Goal: Task Accomplishment & Management: Use online tool/utility

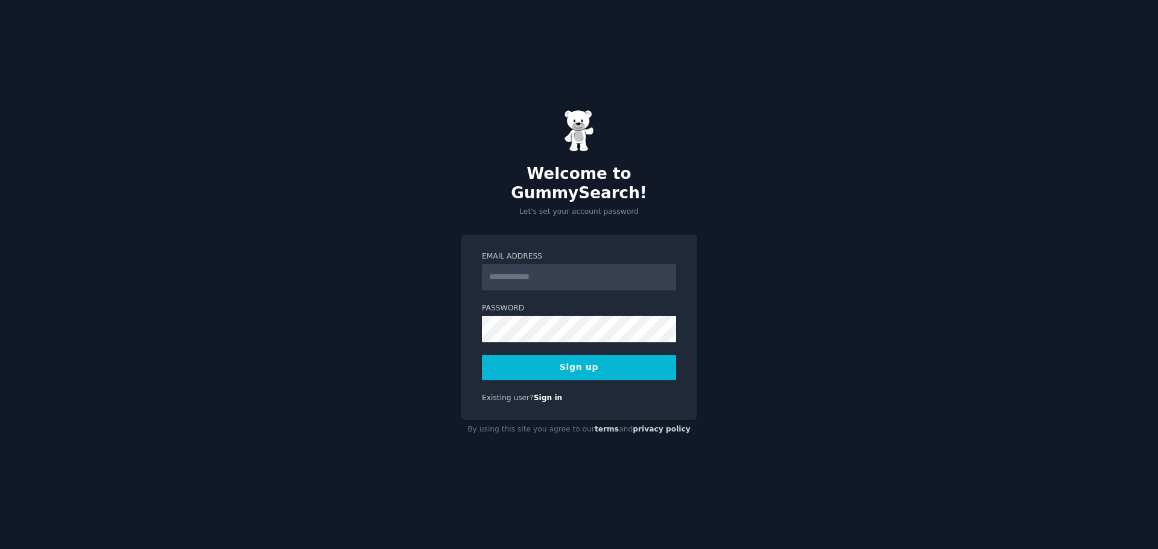
type input "**********"
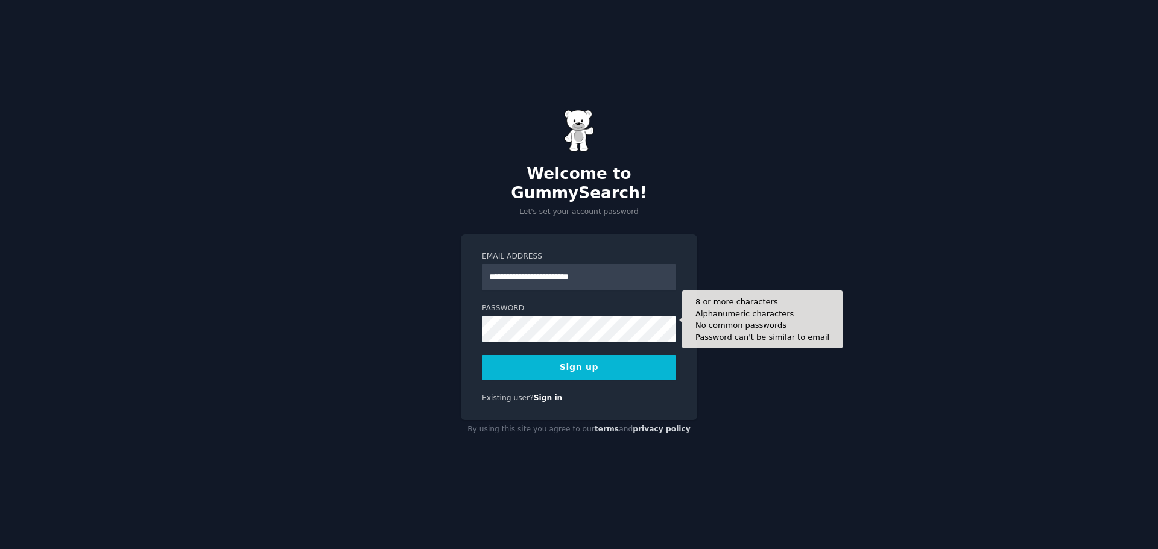
click at [482, 355] on button "Sign up" at bounding box center [579, 367] width 194 height 25
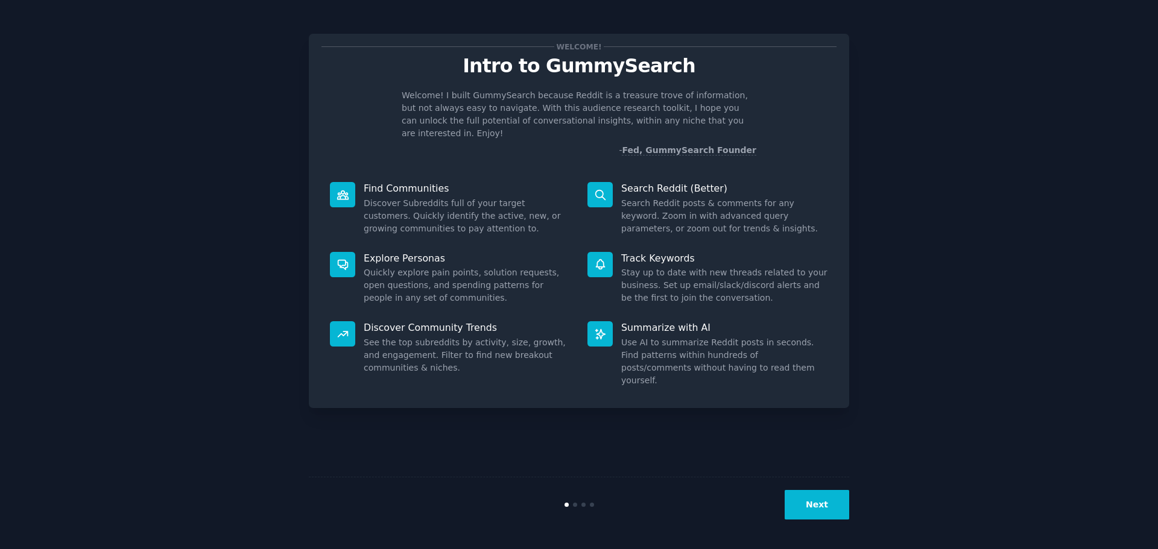
click at [817, 501] on button "Next" at bounding box center [817, 505] width 65 height 30
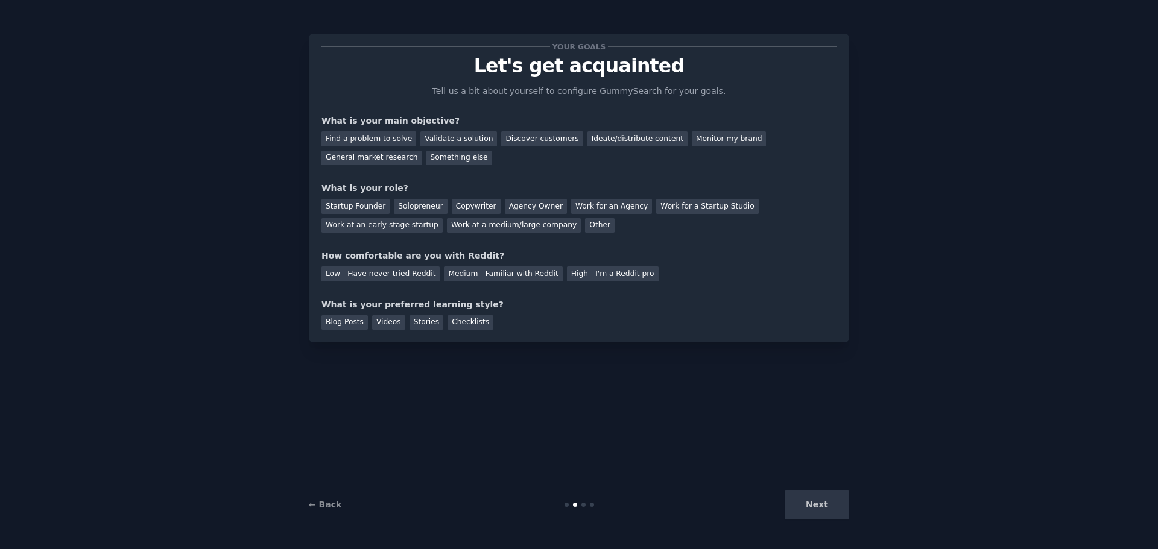
click at [817, 501] on div "Next" at bounding box center [759, 505] width 180 height 30
click at [383, 139] on div "Find a problem to solve" at bounding box center [368, 138] width 95 height 15
click at [595, 147] on div "Find a problem to solve Validate a solution Discover customers Ideate/distribut…" at bounding box center [578, 146] width 515 height 38
click at [598, 139] on div "Ideate/distribute content" at bounding box center [637, 138] width 100 height 15
click at [378, 138] on div "Find a problem to solve" at bounding box center [368, 138] width 95 height 15
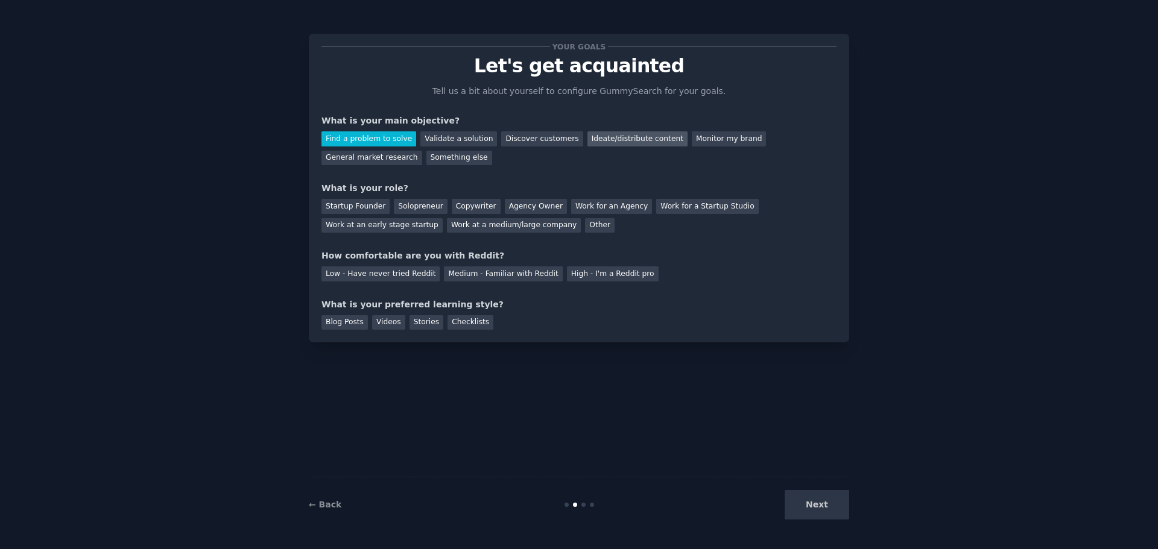
click at [600, 145] on div "Ideate/distribute content" at bounding box center [637, 138] width 100 height 15
click at [426, 206] on div "Solopreneur" at bounding box center [420, 206] width 53 height 15
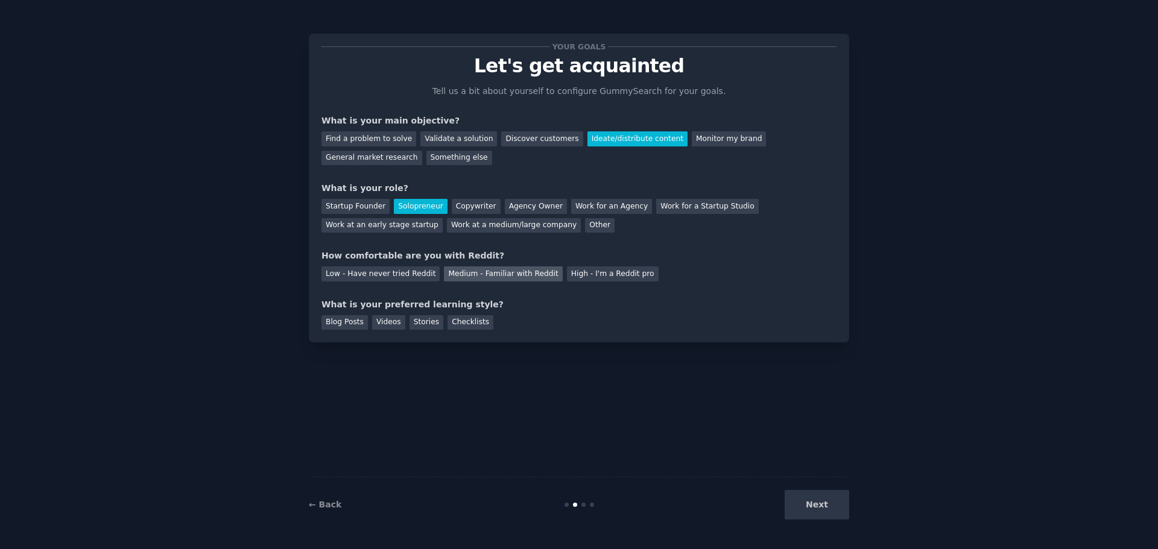
click at [501, 273] on div "Medium - Familiar with Reddit" at bounding box center [503, 274] width 118 height 15
click at [475, 324] on div "Checklists" at bounding box center [471, 322] width 46 height 15
click at [820, 508] on button "Next" at bounding box center [817, 505] width 65 height 30
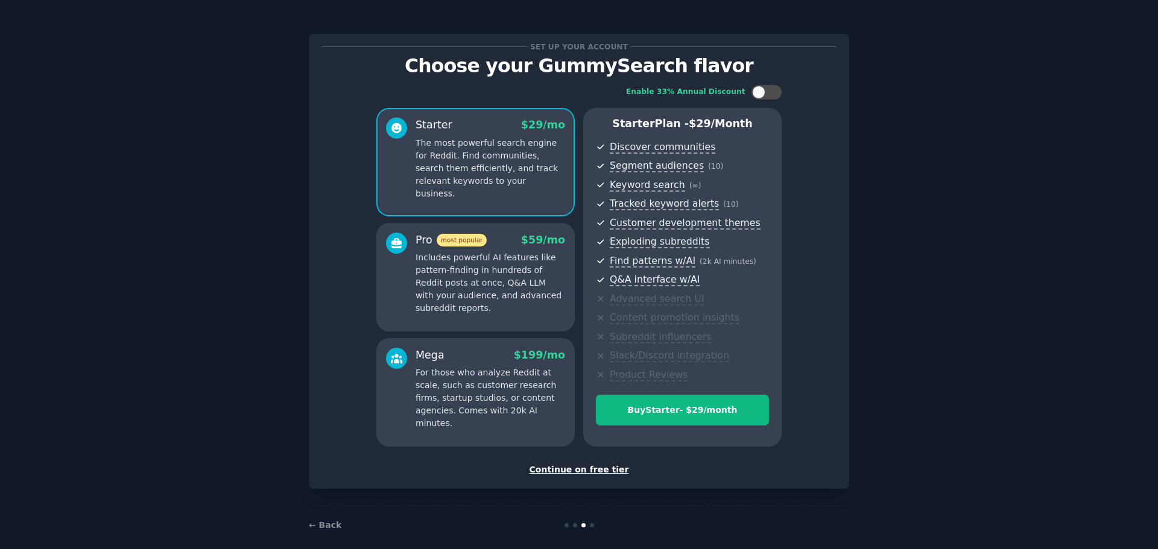
click at [580, 473] on div "Continue on free tier" at bounding box center [578, 470] width 515 height 13
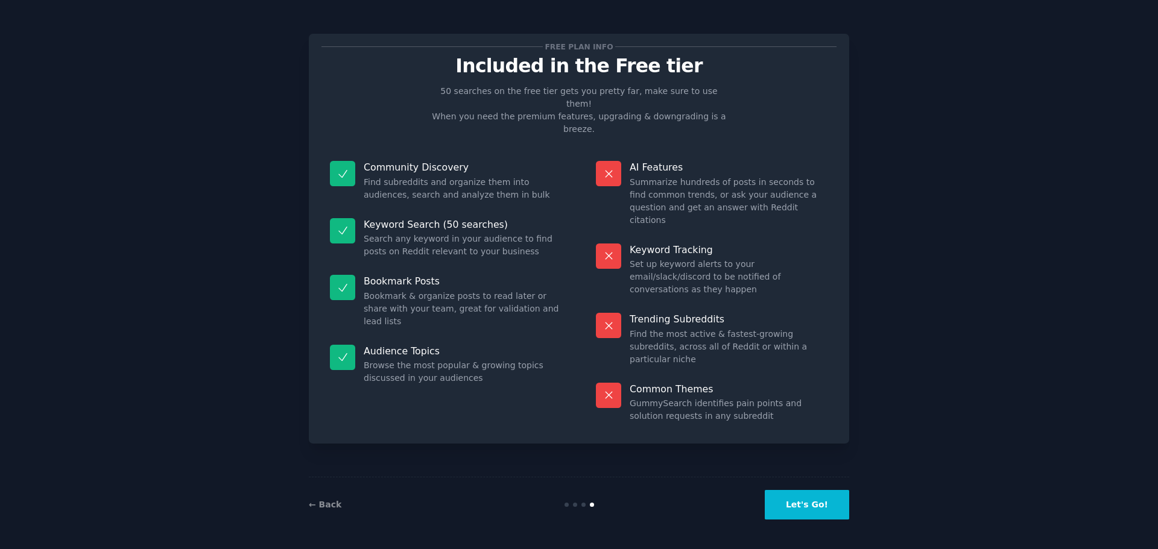
click at [802, 508] on button "Let's Go!" at bounding box center [807, 505] width 84 height 30
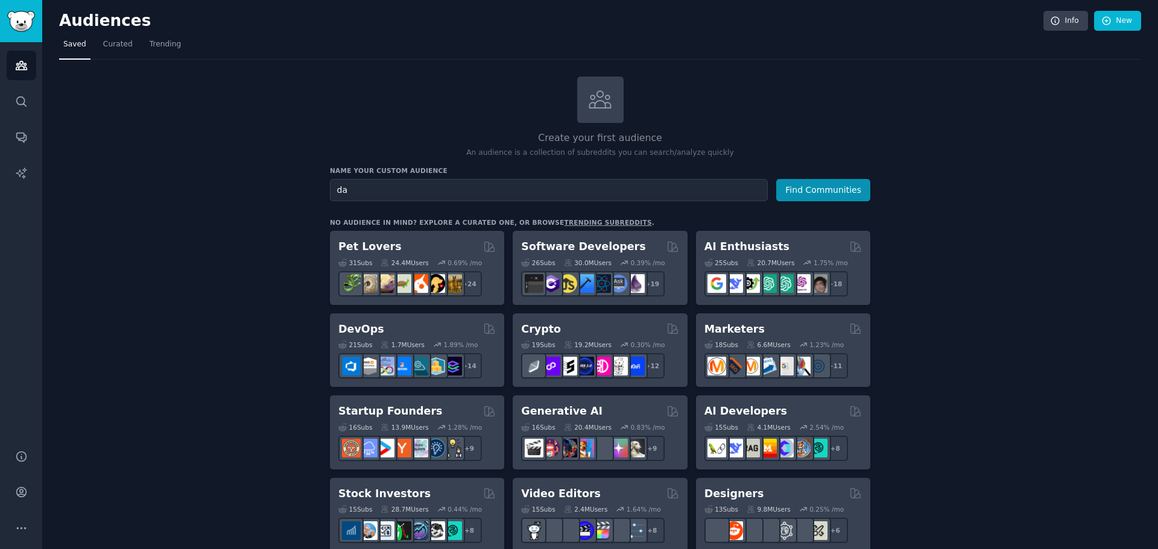
type input "d"
type input "e-commerce"
click at [776, 179] on button "Find Communities" at bounding box center [823, 190] width 94 height 22
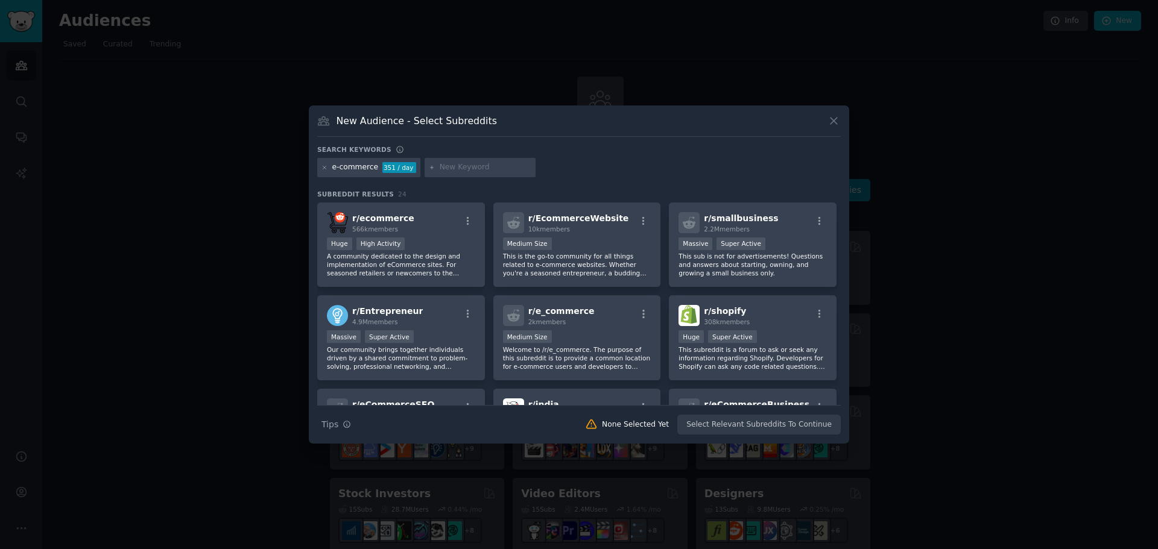
click at [730, 429] on div "Search Tips Tips None Selected Yet Select Relevant Subreddits To Continue" at bounding box center [579, 420] width 524 height 30
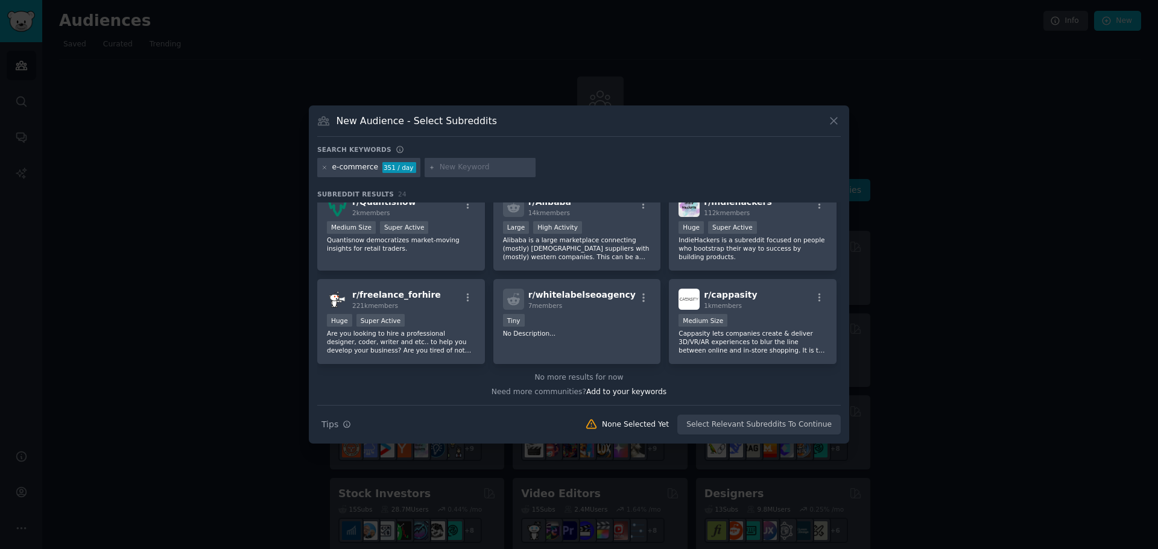
scroll to position [568, 0]
click at [412, 251] on p "Quantisnow democratizes market-moving insights for retail traders." at bounding box center [401, 243] width 148 height 17
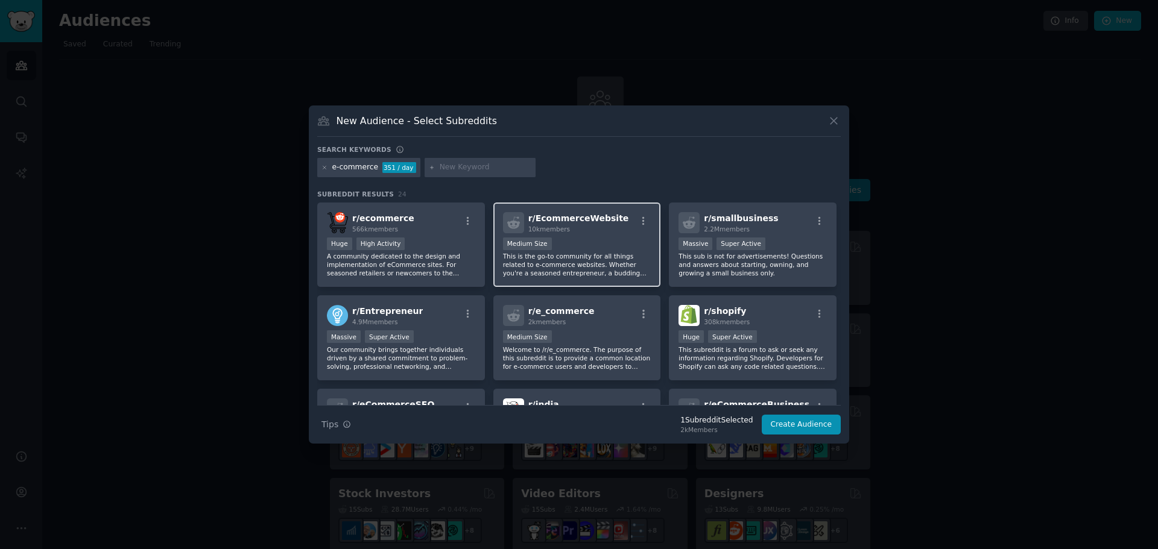
scroll to position [60, 0]
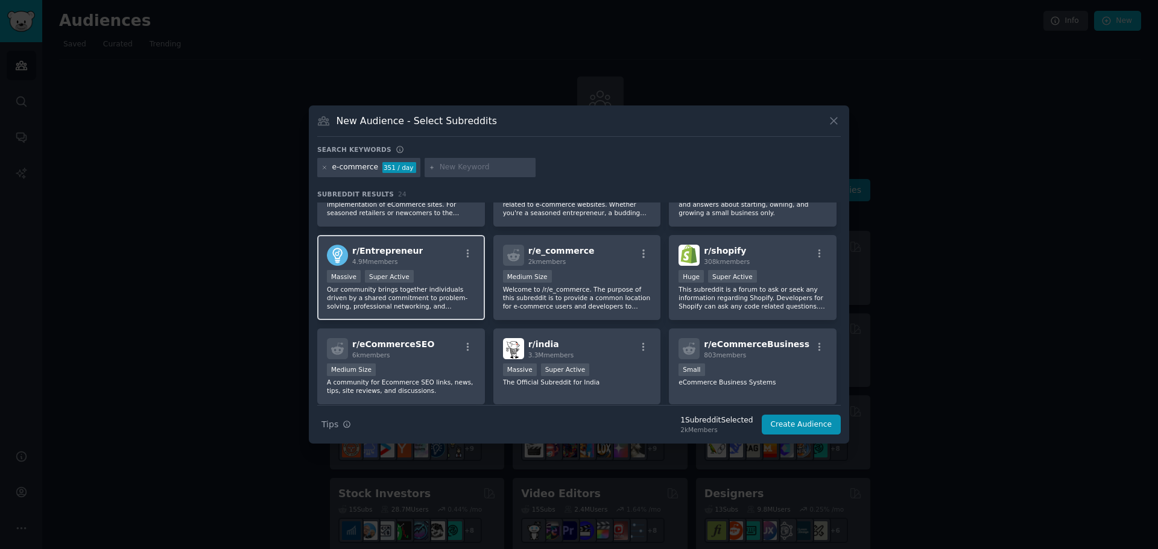
click at [439, 282] on div "Massive Super Active" at bounding box center [401, 277] width 148 height 15
click at [816, 422] on button "Create Audience" at bounding box center [802, 425] width 80 height 21
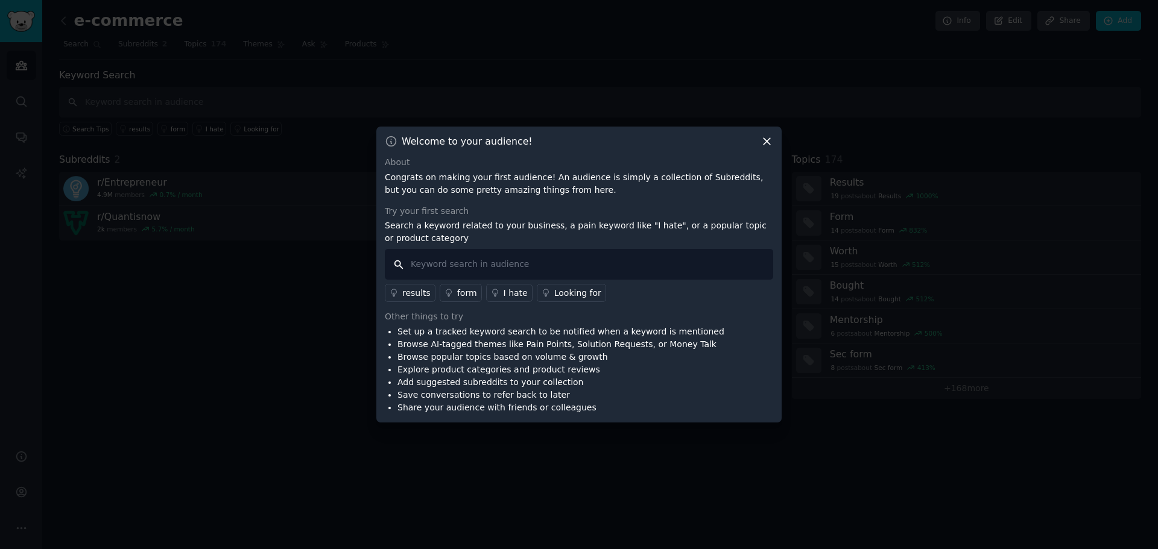
click at [607, 270] on input "text" at bounding box center [579, 264] width 388 height 31
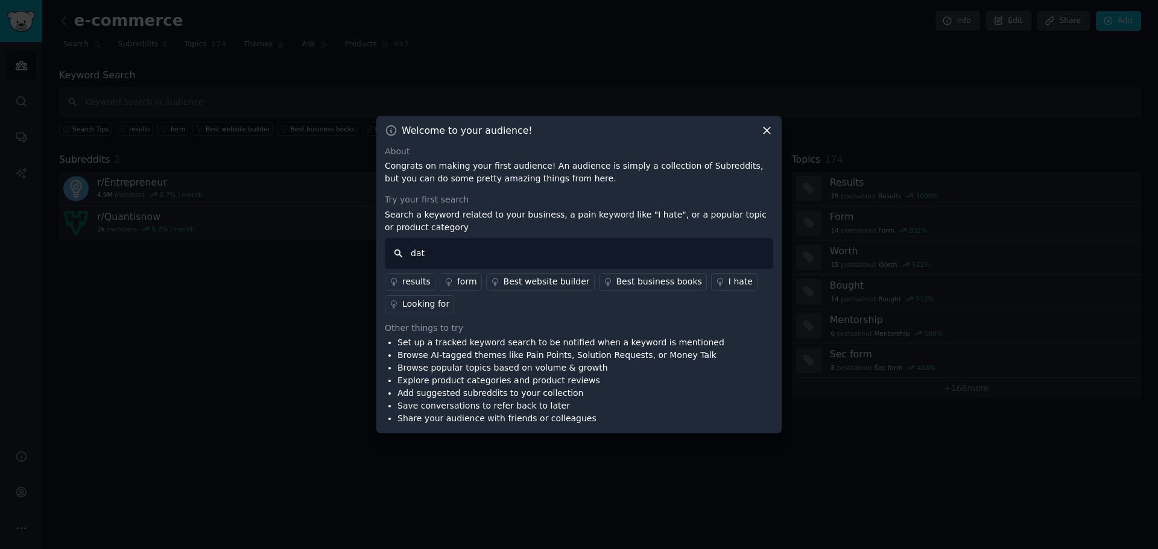
type input "data"
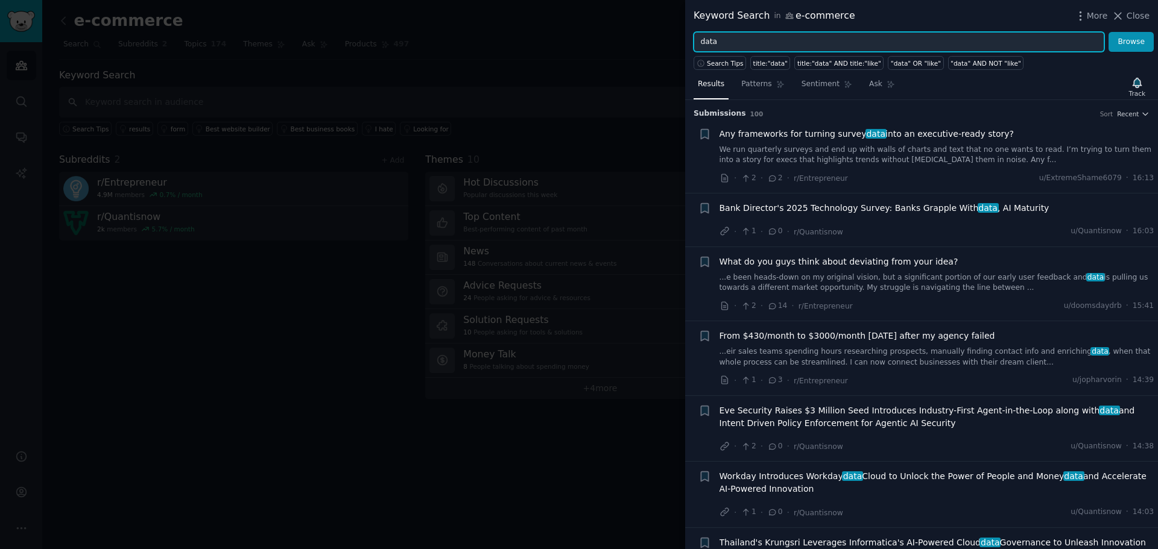
drag, startPoint x: 742, startPoint y: 34, endPoint x: 601, endPoint y: 41, distance: 140.7
click at [601, 41] on div "Keyword Search in e-commerce More Close data Browse Search Tips title:"data" ti…" at bounding box center [579, 274] width 1158 height 549
click at [1109, 32] on button "Browse" at bounding box center [1131, 42] width 45 height 21
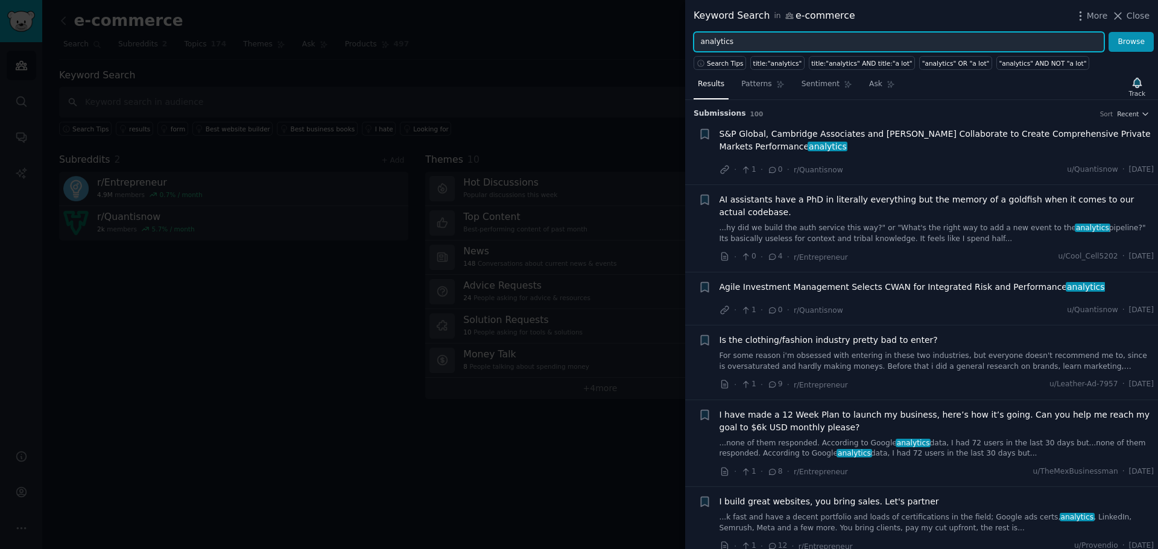
drag, startPoint x: 742, startPoint y: 34, endPoint x: 657, endPoint y: 23, distance: 85.1
click at [658, 24] on div "Keyword Search in e-commerce More Close analytics Browse Search Tips title:"ana…" at bounding box center [579, 274] width 1158 height 549
type input "data"
click at [1109, 32] on button "Browse" at bounding box center [1131, 42] width 45 height 21
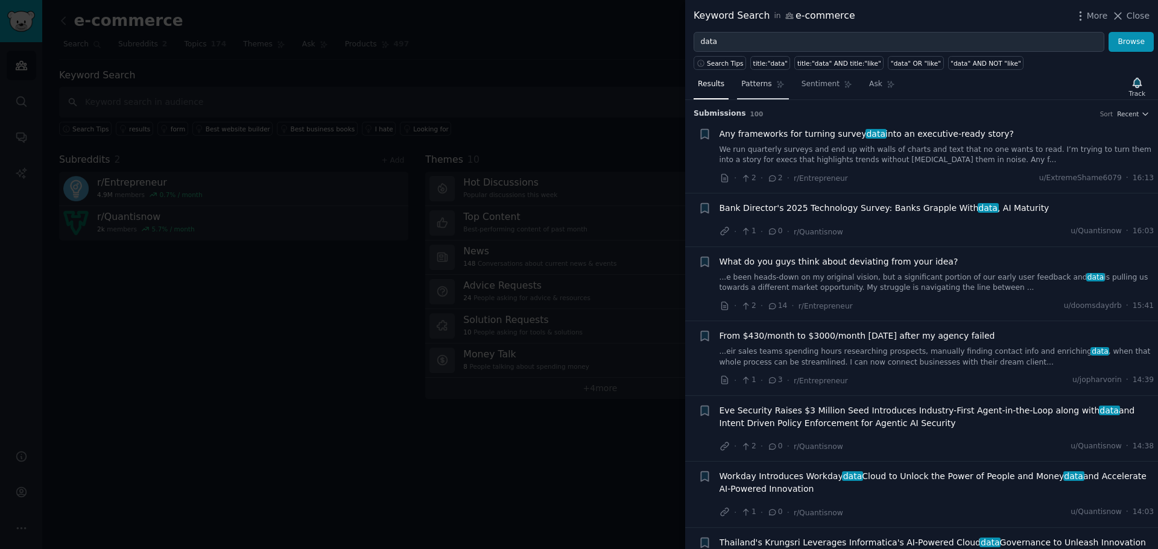
click at [747, 82] on span "Patterns" at bounding box center [756, 84] width 30 height 11
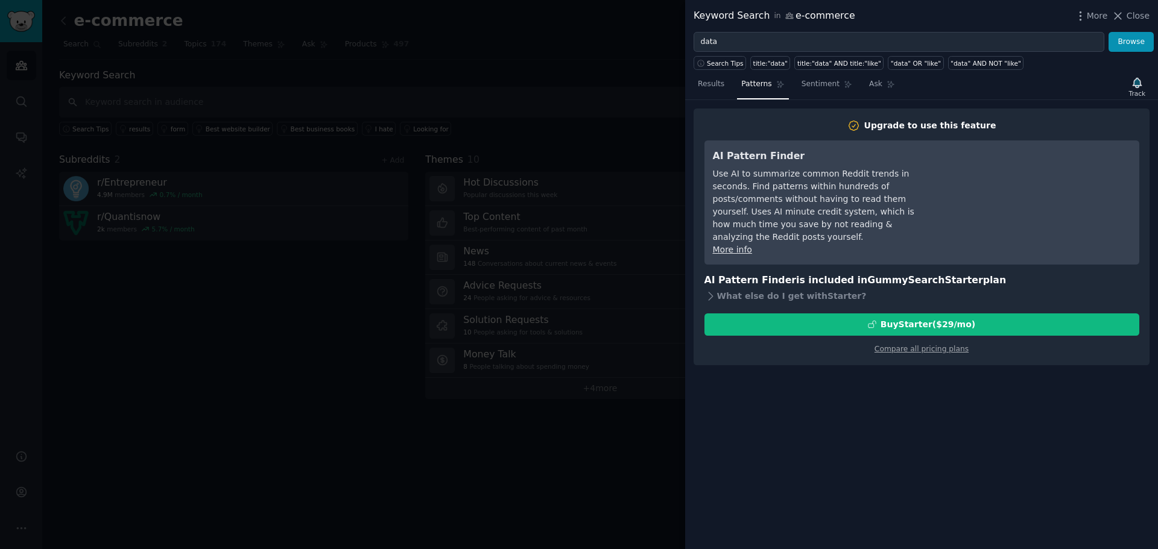
click at [456, 87] on div at bounding box center [579, 274] width 1158 height 549
